Goal: Information Seeking & Learning: Understand process/instructions

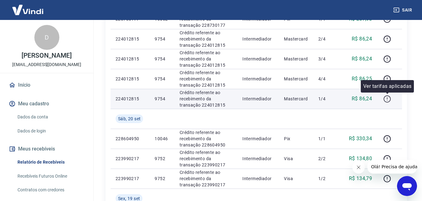
scroll to position [312, 0]
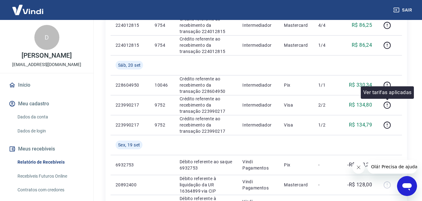
click at [389, 87] on div "Ver tarifas aplicadas" at bounding box center [386, 92] width 53 height 12
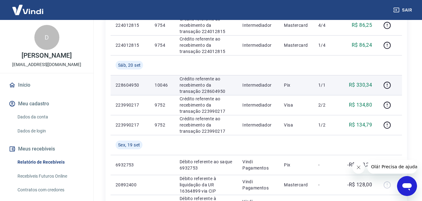
click at [334, 82] on td "1/1" at bounding box center [327, 85] width 28 height 20
click at [386, 83] on icon "button" at bounding box center [387, 85] width 8 height 8
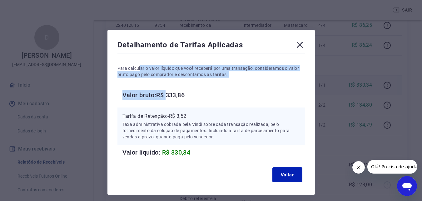
drag, startPoint x: 161, startPoint y: 86, endPoint x: 194, endPoint y: 99, distance: 35.9
click at [186, 98] on div "Para calcular o valor líquido que você receberá por uma transação, consideramos…" at bounding box center [210, 106] width 187 height 102
click at [194, 99] on h6 "Valor bruto: R$ 333,86" at bounding box center [213, 95] width 182 height 10
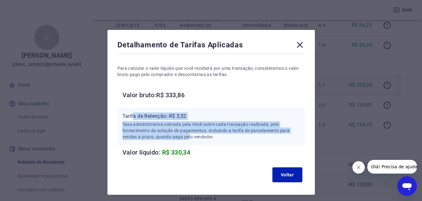
drag, startPoint x: 144, startPoint y: 119, endPoint x: 188, endPoint y: 138, distance: 48.6
click at [188, 138] on div "Tarifa de Retenção: -R$ 3,52 Taxa administrativa cobrada pela Vindi sobre cada …" at bounding box center [210, 126] width 187 height 37
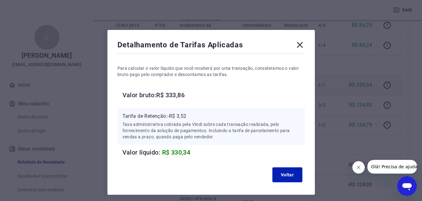
click at [215, 136] on p "Taxa administrativa cobrada pela Vindi sobre cada transação realizada, pelo for…" at bounding box center [210, 130] width 177 height 19
drag, startPoint x: 299, startPoint y: 48, endPoint x: 228, endPoint y: 127, distance: 105.6
click at [299, 48] on icon at bounding box center [300, 45] width 10 height 10
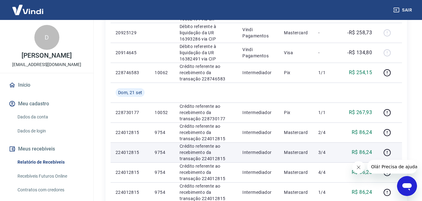
scroll to position [94, 0]
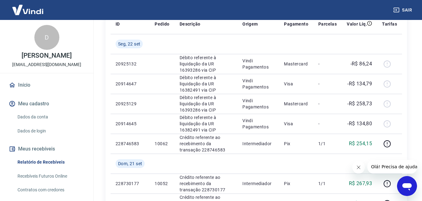
click at [357, 171] on button "Fechar mensagem da empresa" at bounding box center [358, 167] width 12 height 12
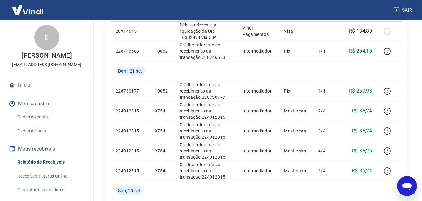
scroll to position [125, 0]
